Goal: Task Accomplishment & Management: Manage account settings

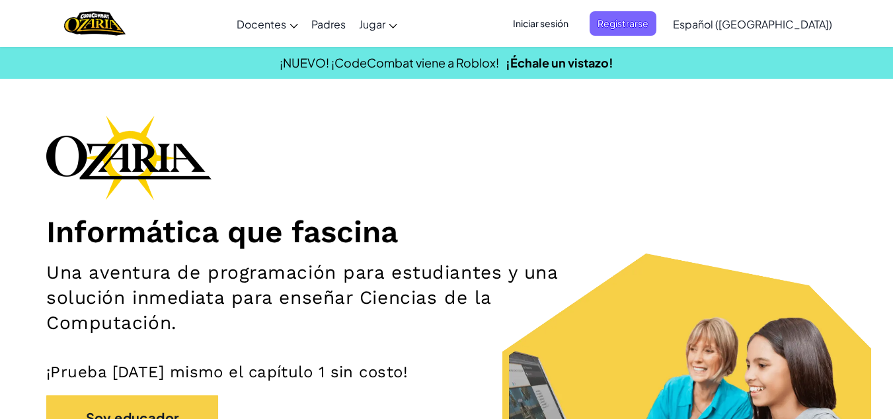
click at [575, 31] on span "Iniciar sesión" at bounding box center [540, 23] width 71 height 24
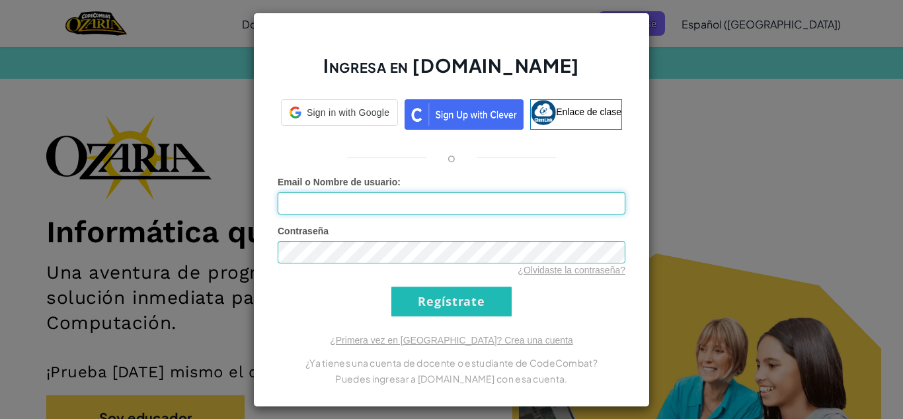
type input "[EMAIL_ADDRESS][DOMAIN_NAME]"
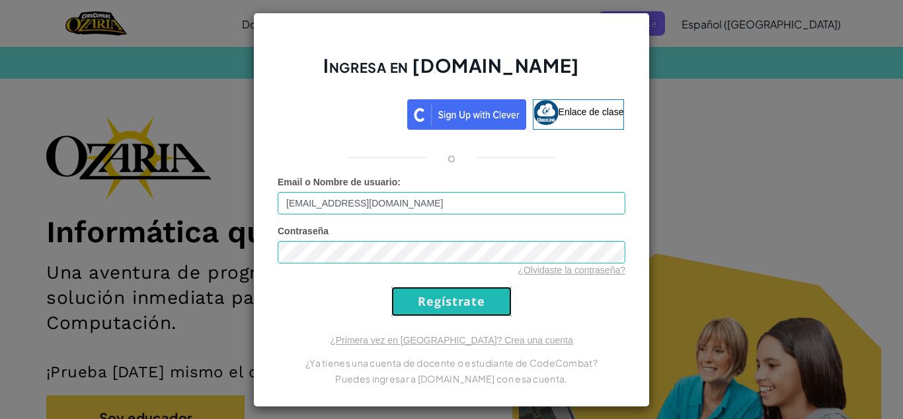
click at [467, 292] on input "Regístrate" at bounding box center [451, 301] width 120 height 30
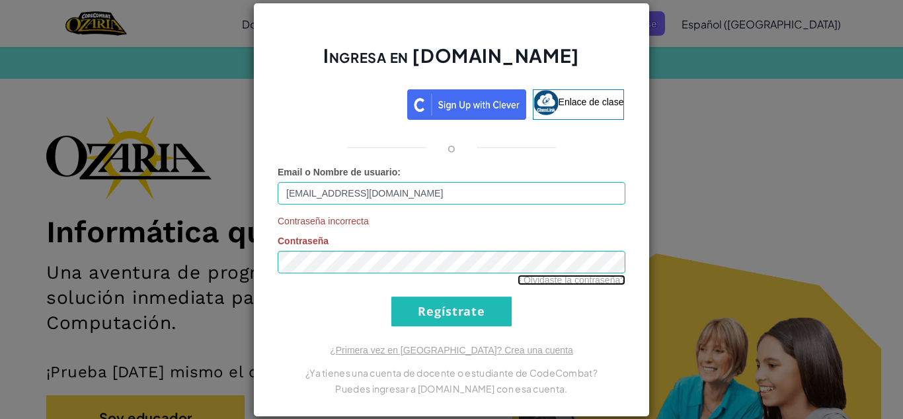
click at [518, 280] on font "¿Olvidaste la contraseña?" at bounding box center [572, 279] width 108 height 11
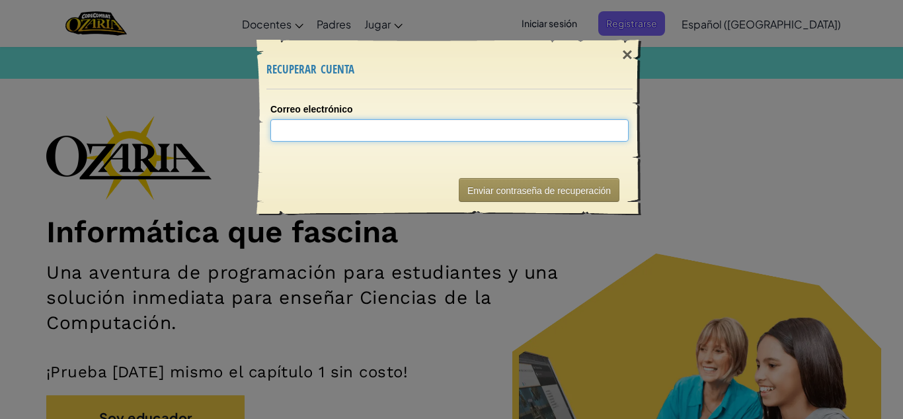
type input "a"
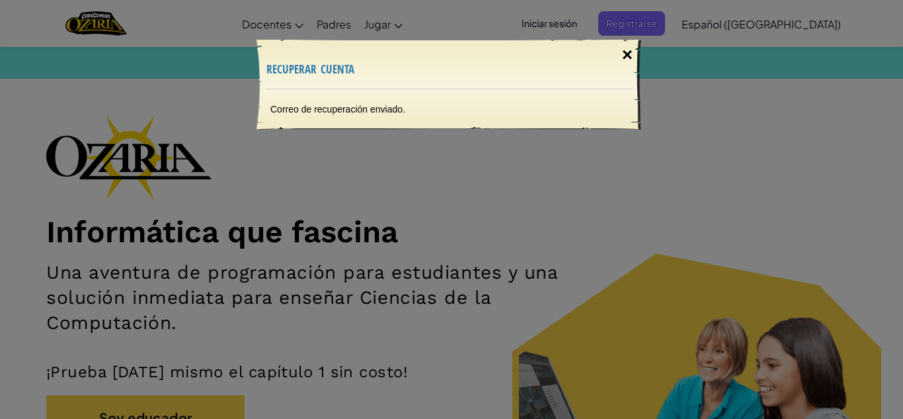
click at [629, 60] on font "×" at bounding box center [627, 54] width 11 height 21
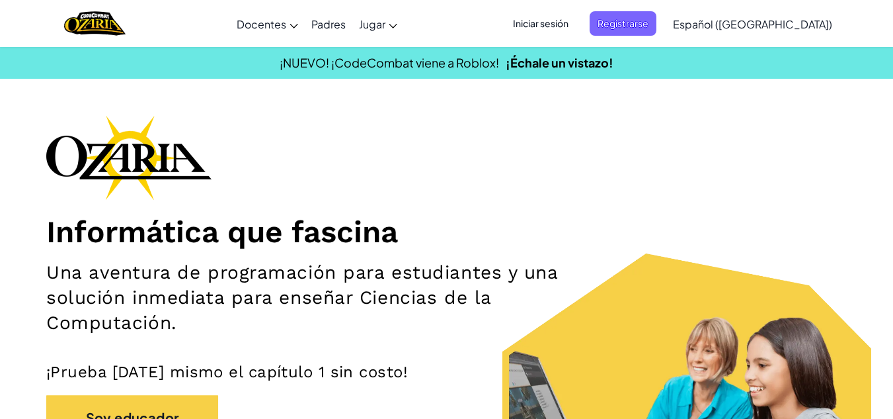
click at [563, 30] on span "Iniciar sesión" at bounding box center [540, 23] width 71 height 24
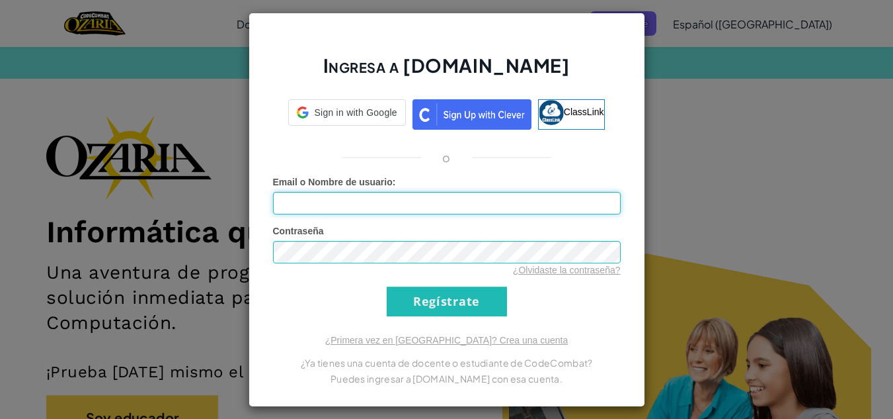
type input "[EMAIL_ADDRESS][DOMAIN_NAME]"
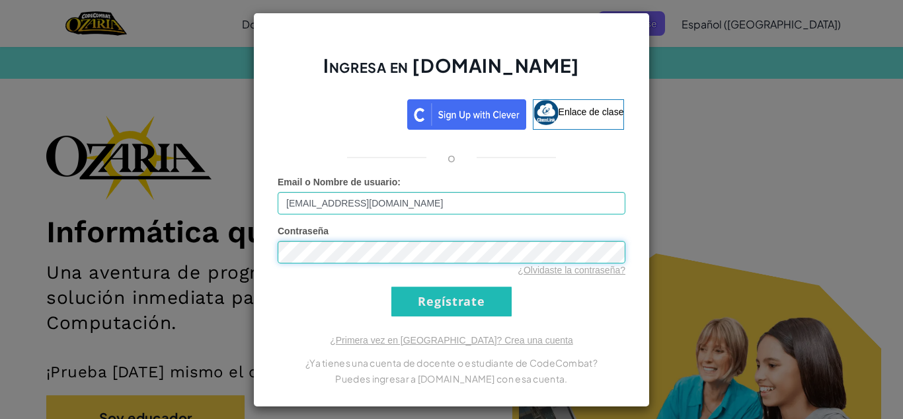
click at [136, 225] on div "Ingresa en [DOMAIN_NAME] Enlace de clase o Error desconocido. Email o Nombre de…" at bounding box center [451, 209] width 903 height 419
click at [436, 298] on input "Regístrate" at bounding box center [451, 301] width 120 height 30
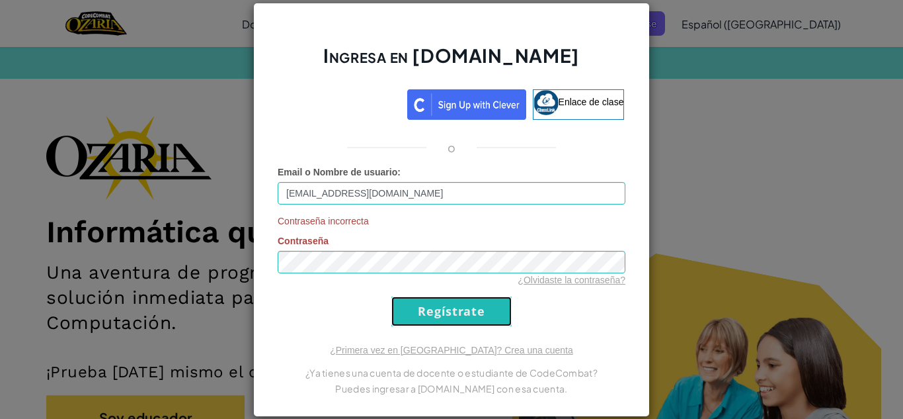
click at [436, 298] on input "Regístrate" at bounding box center [451, 311] width 120 height 30
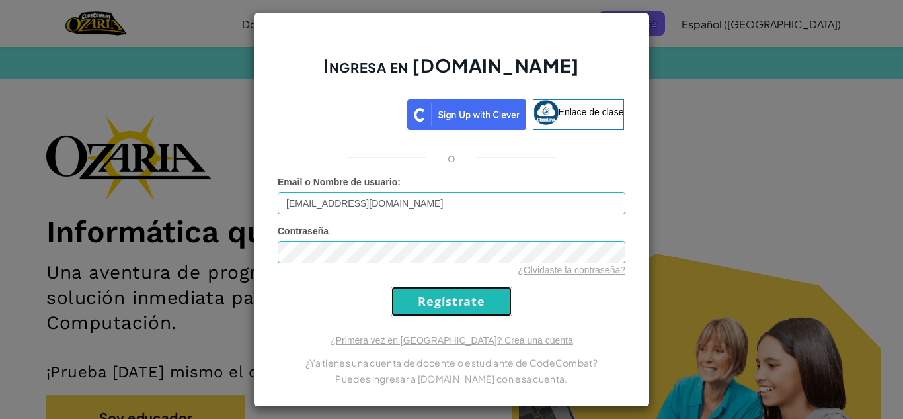
click at [436, 298] on input "Regístrate" at bounding box center [451, 301] width 120 height 30
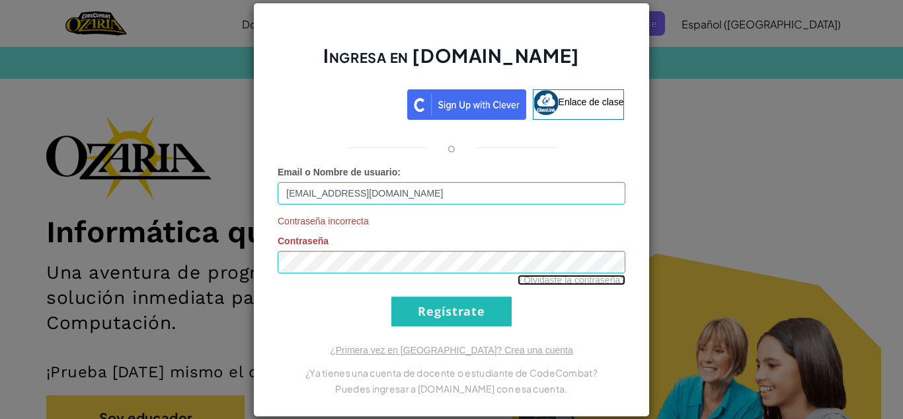
click at [581, 284] on font "¿Olvidaste la contraseña?" at bounding box center [572, 279] width 108 height 11
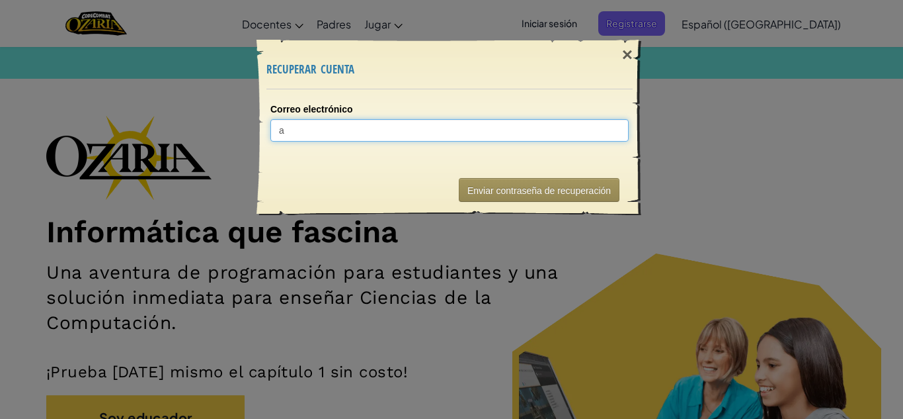
type input "al"
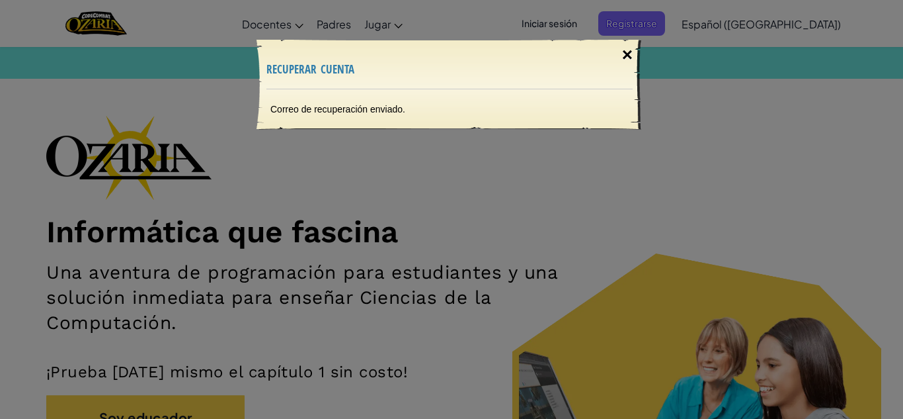
click at [626, 58] on font "×" at bounding box center [627, 54] width 11 height 21
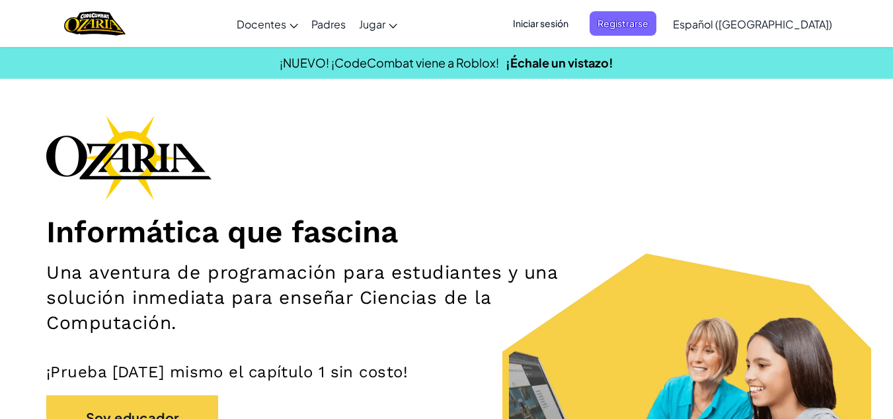
click at [569, 34] on span "Iniciar sesión" at bounding box center [540, 23] width 71 height 24
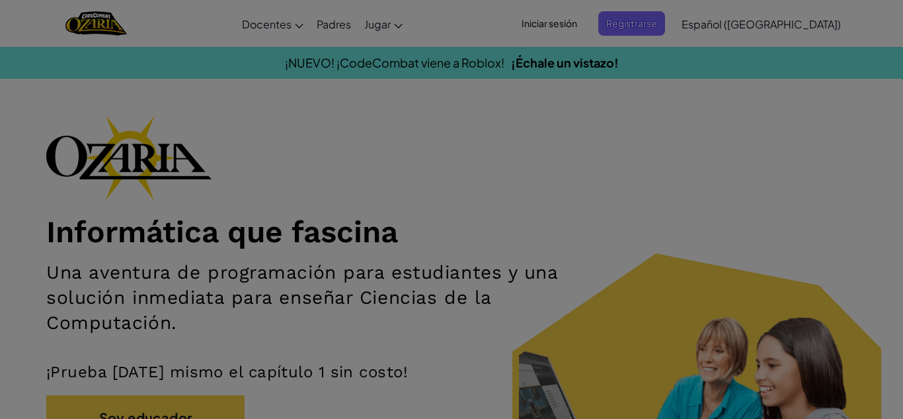
type input "[EMAIL_ADDRESS][DOMAIN_NAME]"
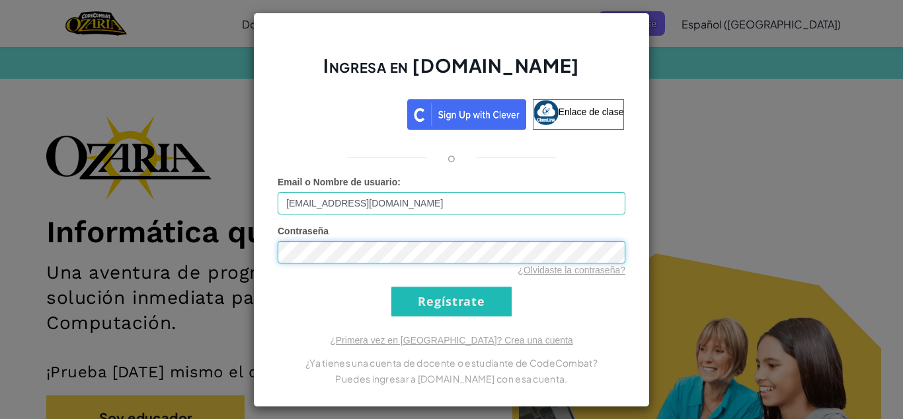
click at [106, 220] on div "Ingresa en [DOMAIN_NAME] Enlace de clase o Error desconocido. Email o Nombre de…" at bounding box center [451, 209] width 903 height 419
click at [391, 286] on input "Regístrate" at bounding box center [451, 301] width 120 height 30
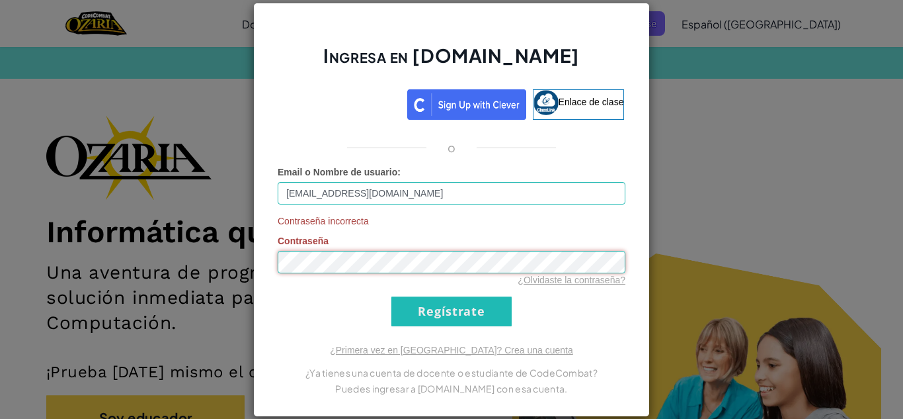
click at [207, 259] on div "Ingresa en [DOMAIN_NAME] Enlace de clase o Email o Nombre de usuario : [EMAIL_A…" at bounding box center [451, 209] width 903 height 419
click at [298, 331] on div "Ingresa en [DOMAIN_NAME] Enlace de clase o Email o Nombre de usuario : [EMAIL_A…" at bounding box center [451, 210] width 397 height 414
click at [415, 314] on input "Regístrate" at bounding box center [451, 311] width 120 height 30
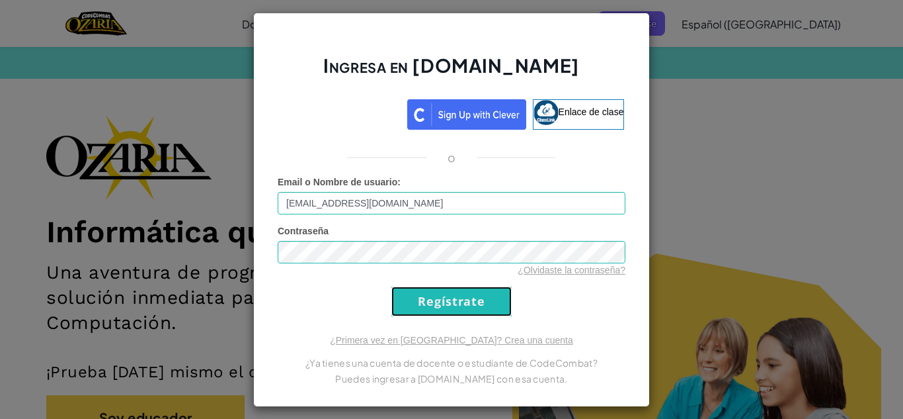
click at [415, 314] on input "Regístrate" at bounding box center [451, 301] width 120 height 30
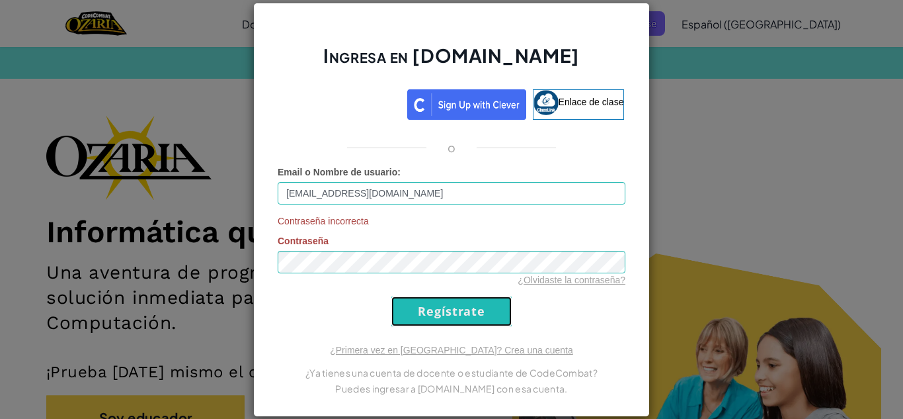
click at [415, 314] on input "Regístrate" at bounding box center [451, 311] width 120 height 30
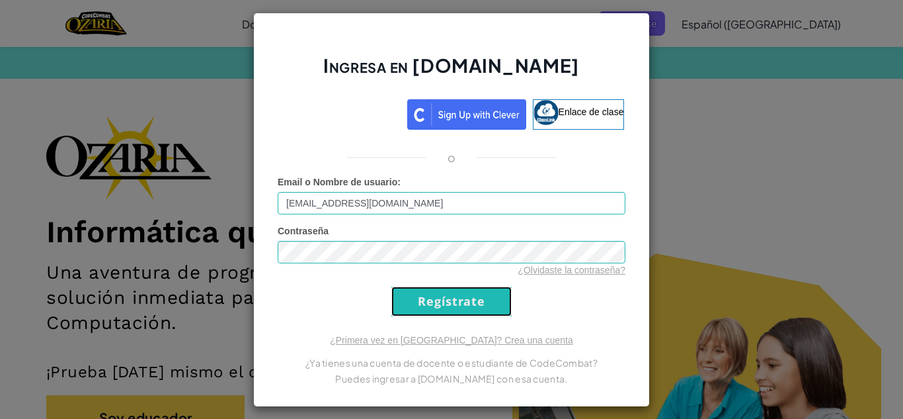
click at [415, 314] on input "Regístrate" at bounding box center [451, 301] width 120 height 30
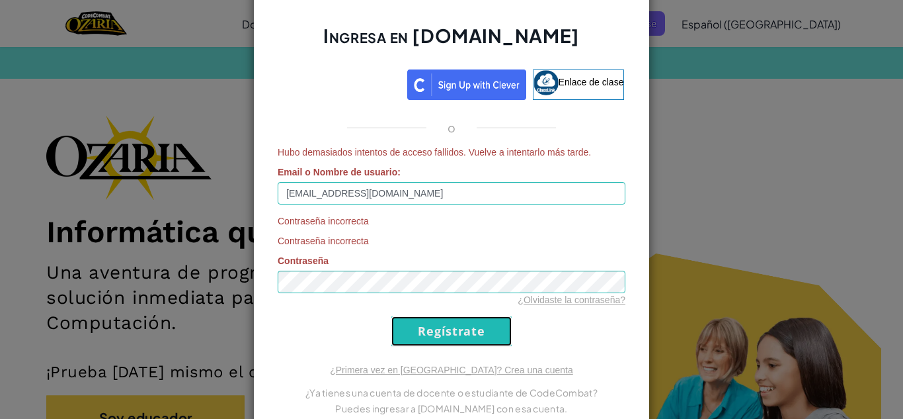
click at [415, 314] on form "Hubo demasiados intentos de acceso fallidos. Vuelve a intentarlo más tarde. Ema…" at bounding box center [452, 245] width 348 height 200
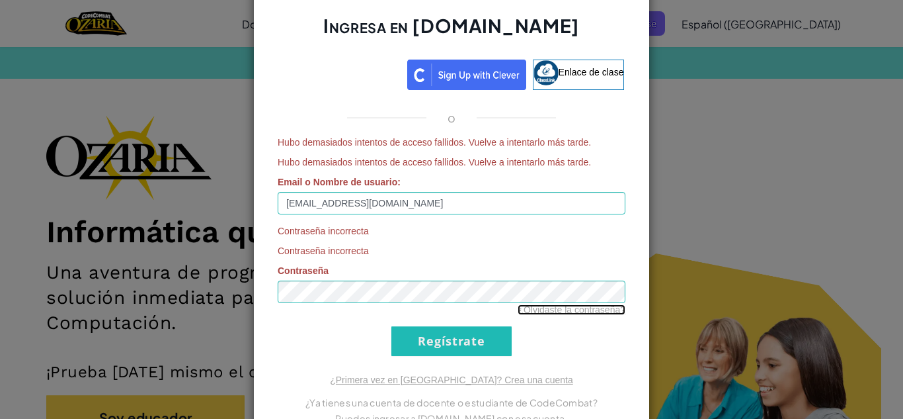
click at [551, 313] on font "¿Olvidaste la contraseña?" at bounding box center [572, 309] width 108 height 11
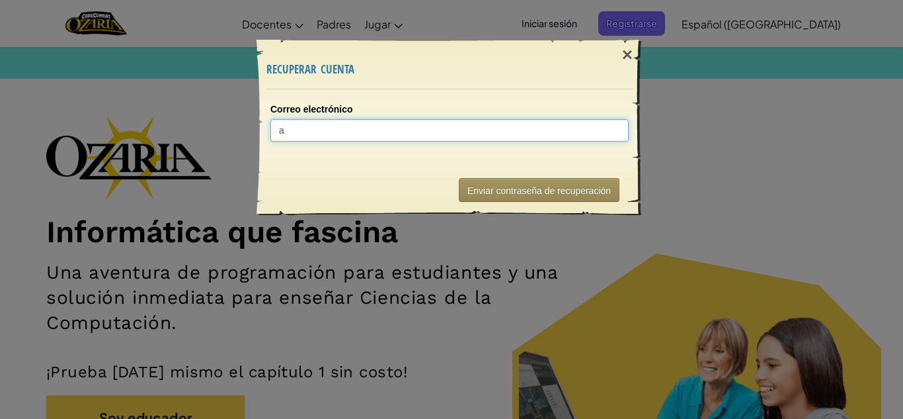
type input "al"
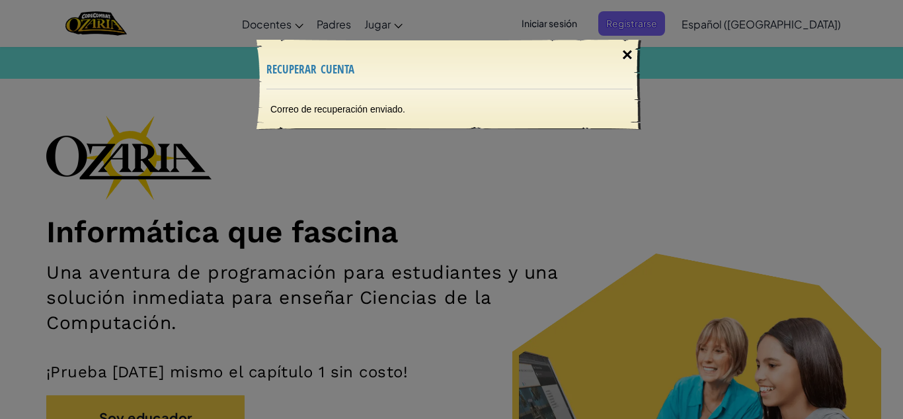
click at [639, 52] on div "×" at bounding box center [627, 55] width 30 height 38
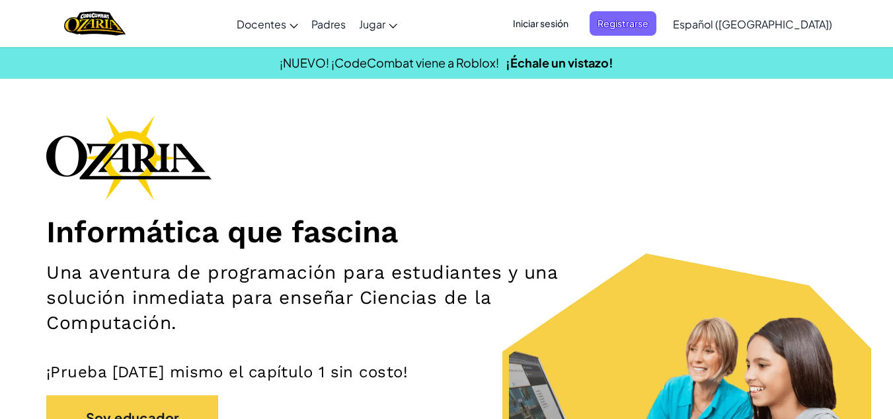
click at [577, 32] on span "Iniciar sesión" at bounding box center [540, 23] width 71 height 24
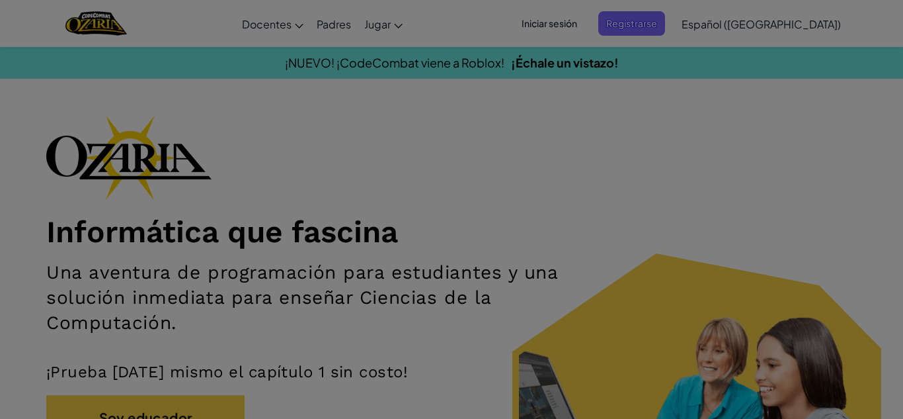
type input "[EMAIL_ADDRESS][DOMAIN_NAME]"
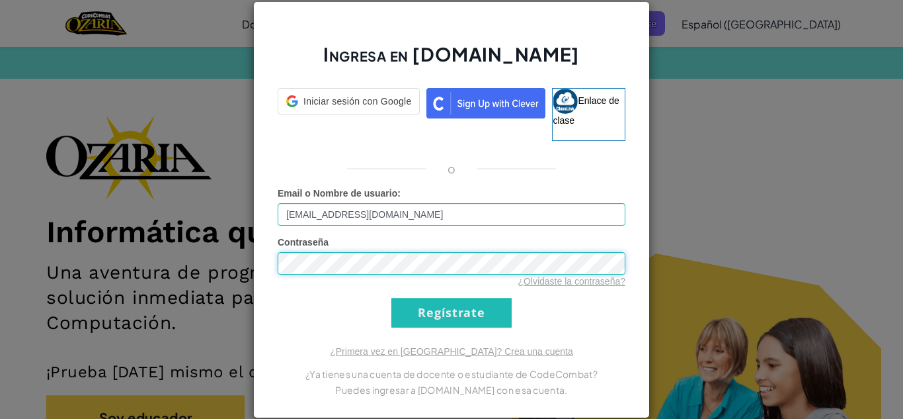
click at [87, 247] on div "Ingresa en [DOMAIN_NAME] Iniciar sesión con Google Inicia sesión con Google. Se…" at bounding box center [451, 209] width 903 height 419
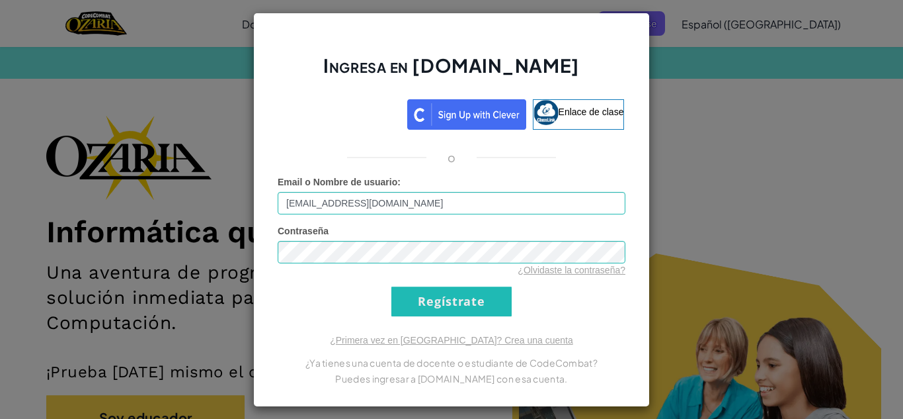
click at [292, 324] on div "Ingresa en [DOMAIN_NAME] Enlace de clase o Error desconocido. Email o Nombre de…" at bounding box center [451, 210] width 397 height 394
click at [391, 315] on input "Regístrate" at bounding box center [451, 301] width 120 height 30
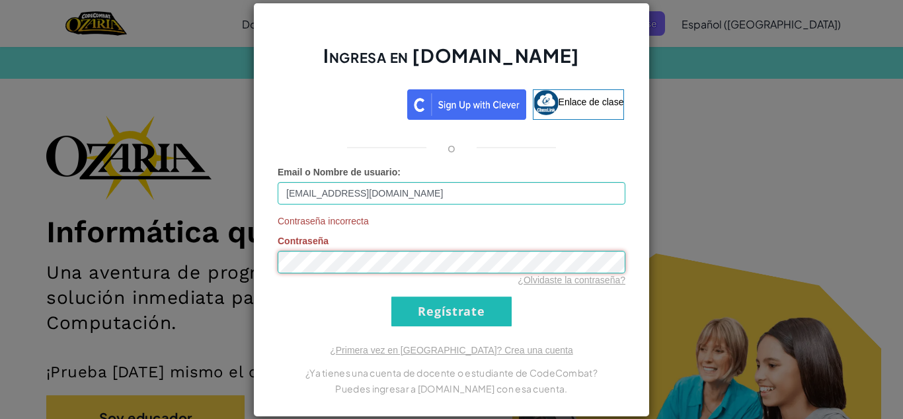
click at [154, 228] on div "Ingresa en [DOMAIN_NAME] Enlace de clase o Email o Nombre de usuario : [EMAIL_A…" at bounding box center [451, 209] width 903 height 419
click at [391, 296] on input "Regístrate" at bounding box center [451, 311] width 120 height 30
